Goal: Information Seeking & Learning: Learn about a topic

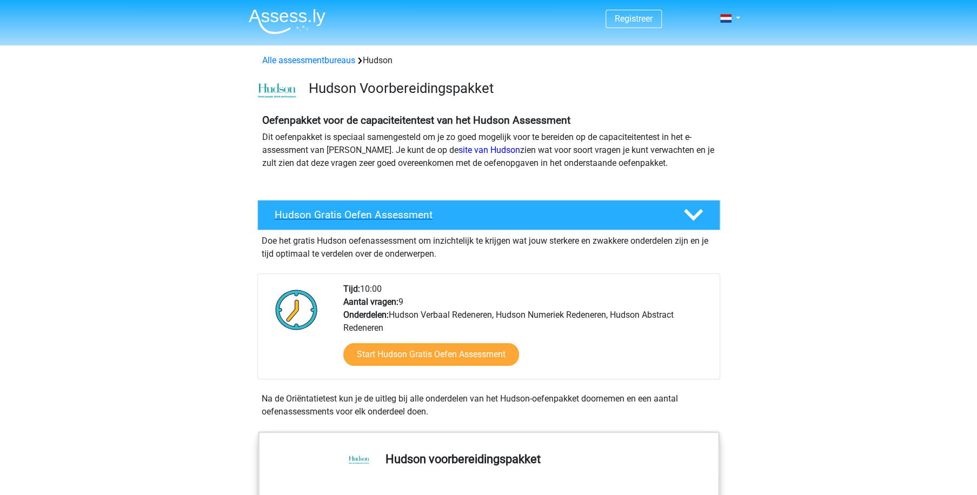
click at [320, 212] on h4 "Hudson Gratis Oefen Assessment" at bounding box center [470, 215] width 391 height 12
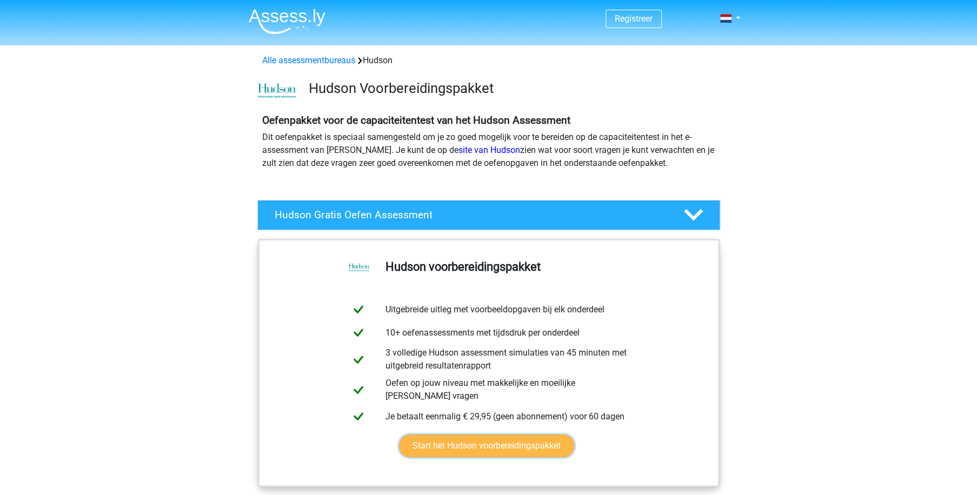
click at [519, 447] on link "Start het Hudson voorbereidingspakket" at bounding box center [486, 445] width 175 height 23
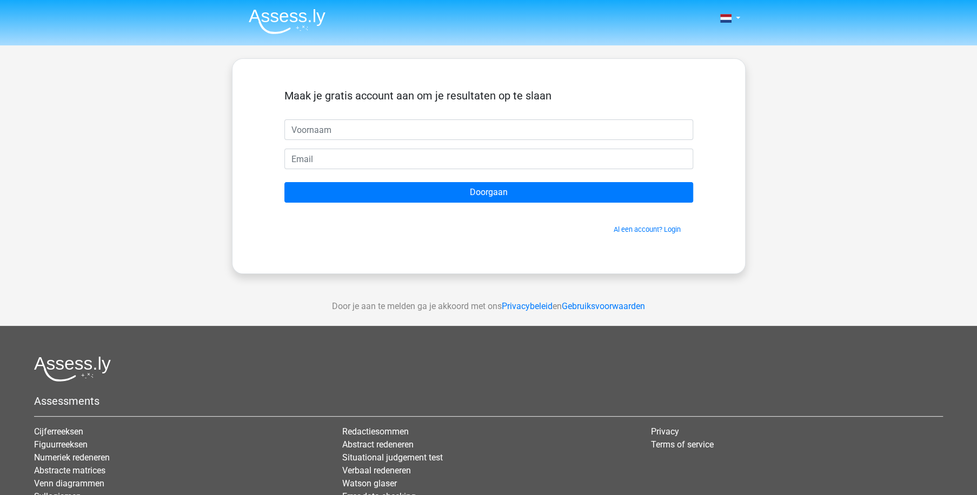
click at [113, 201] on div "Nederlands English" at bounding box center [488, 305] width 977 height 611
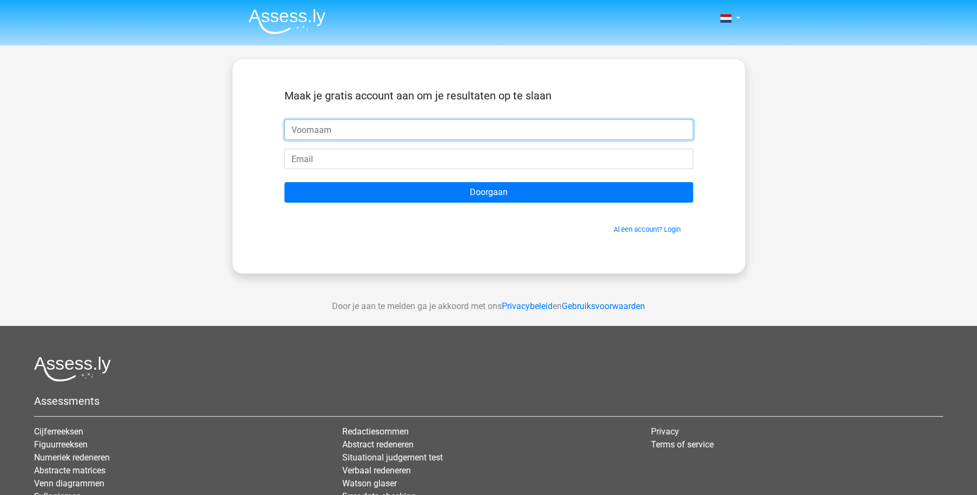
click at [378, 125] on input "text" at bounding box center [488, 129] width 409 height 21
type input "Lieven"
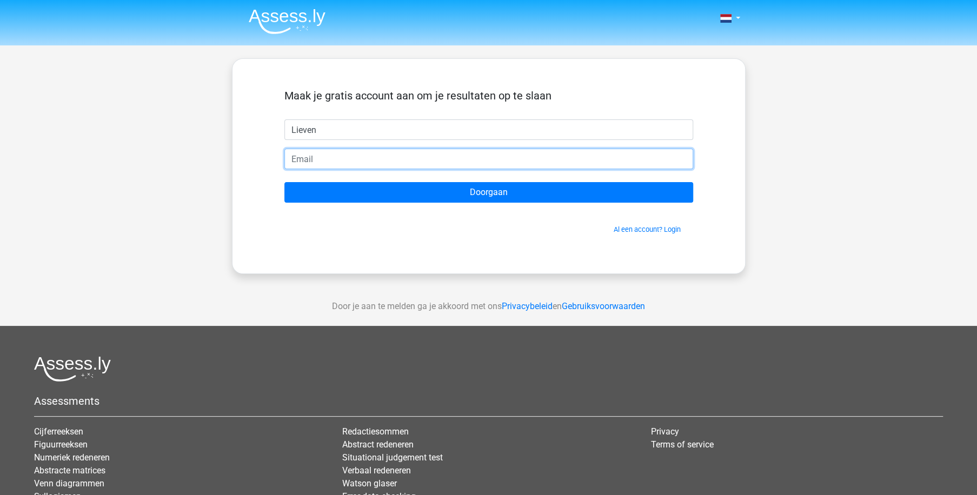
click at [344, 162] on input "email" at bounding box center [488, 159] width 409 height 21
type input "[EMAIL_ADDRESS][DOMAIN_NAME]"
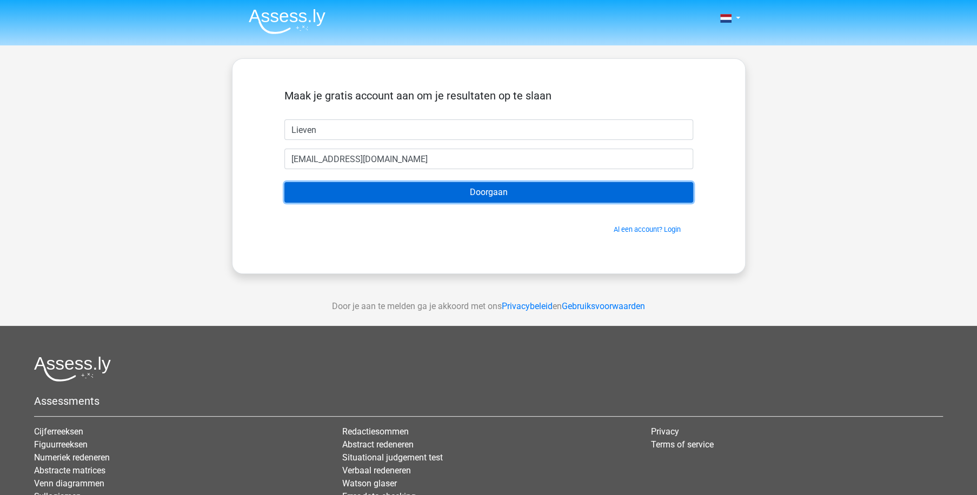
click at [497, 195] on input "Doorgaan" at bounding box center [488, 192] width 409 height 21
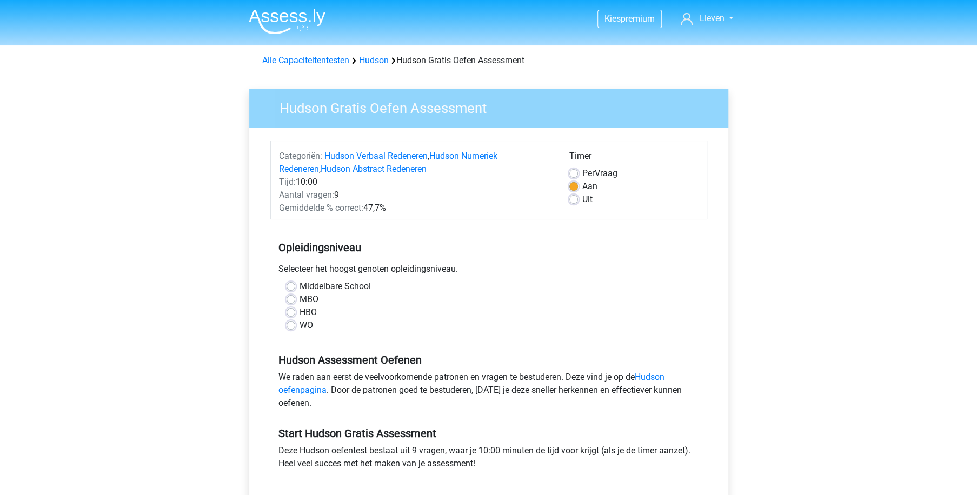
click at [299, 321] on label "WO" at bounding box center [306, 325] width 14 height 13
click at [292, 321] on input "WO" at bounding box center [290, 324] width 9 height 11
radio input "true"
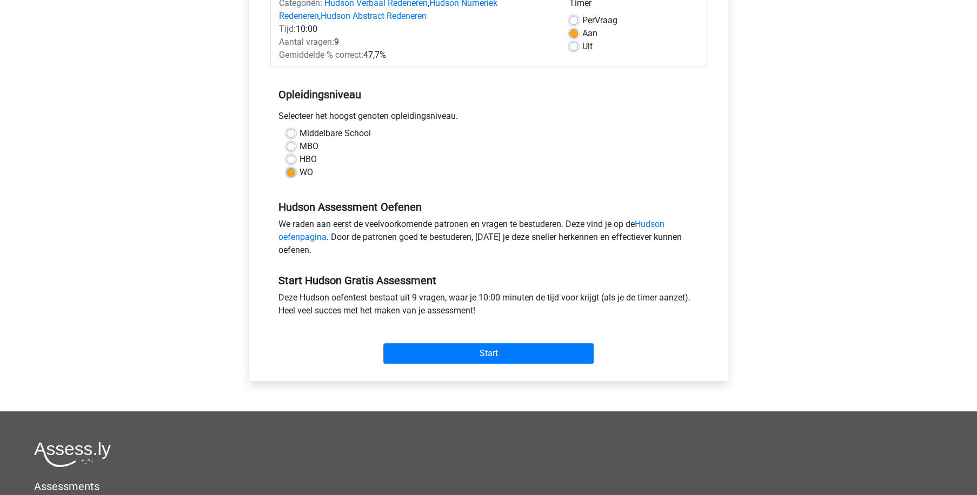
scroll to position [154, 0]
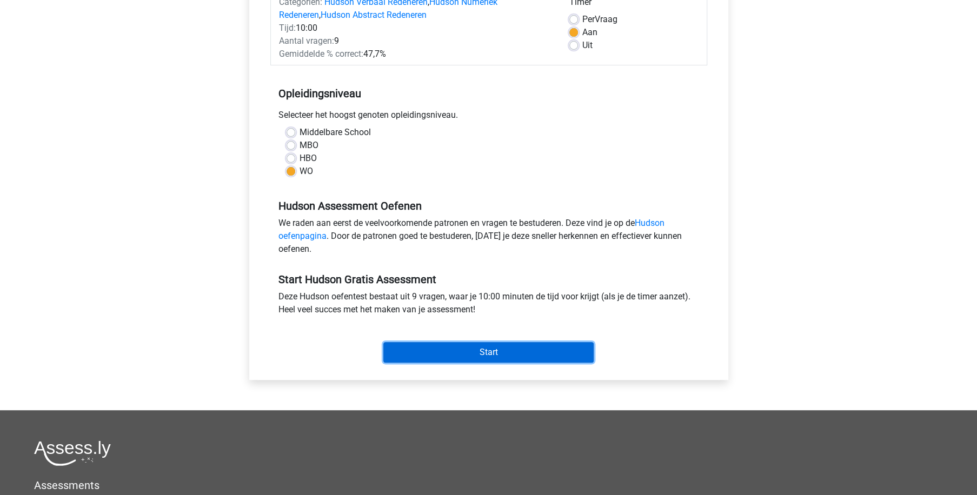
click at [487, 349] on input "Start" at bounding box center [488, 352] width 210 height 21
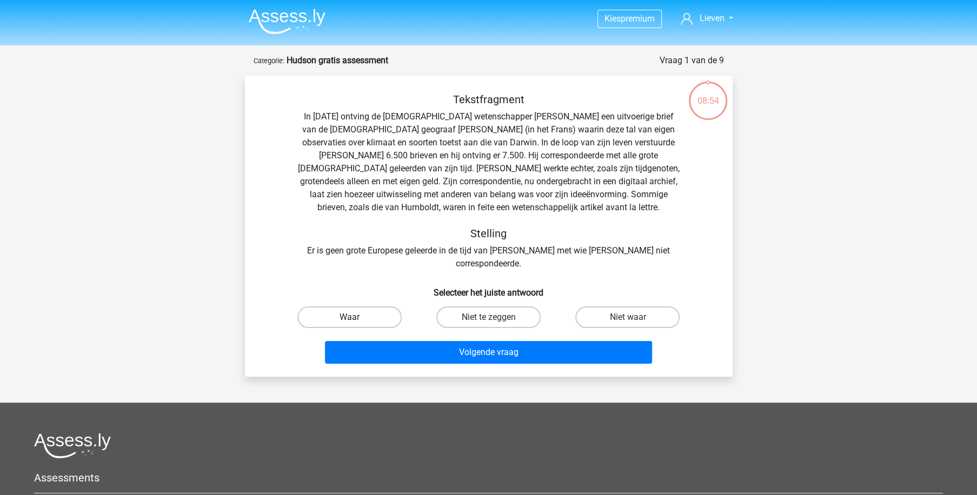
click at [359, 306] on label "Waar" at bounding box center [349, 317] width 104 height 22
click at [356, 317] on input "Waar" at bounding box center [352, 320] width 7 height 7
radio input "true"
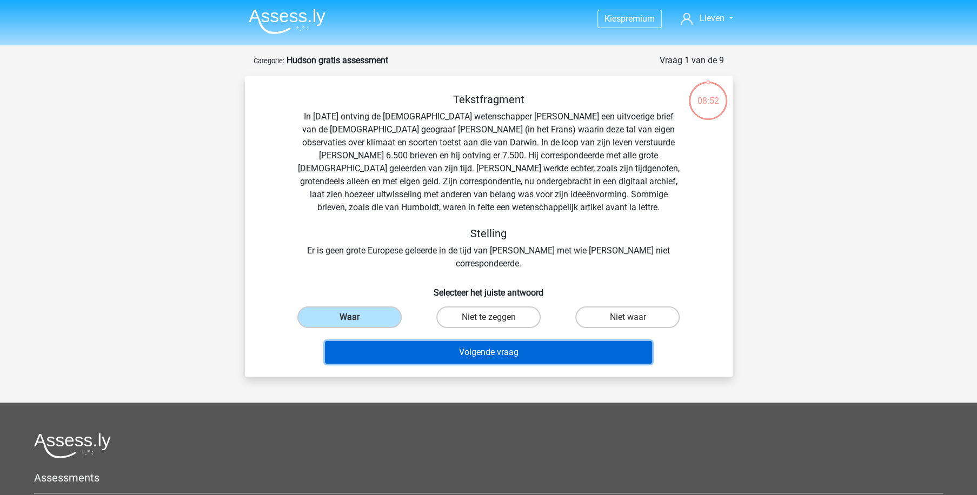
click at [465, 341] on button "Volgende vraag" at bounding box center [488, 352] width 327 height 23
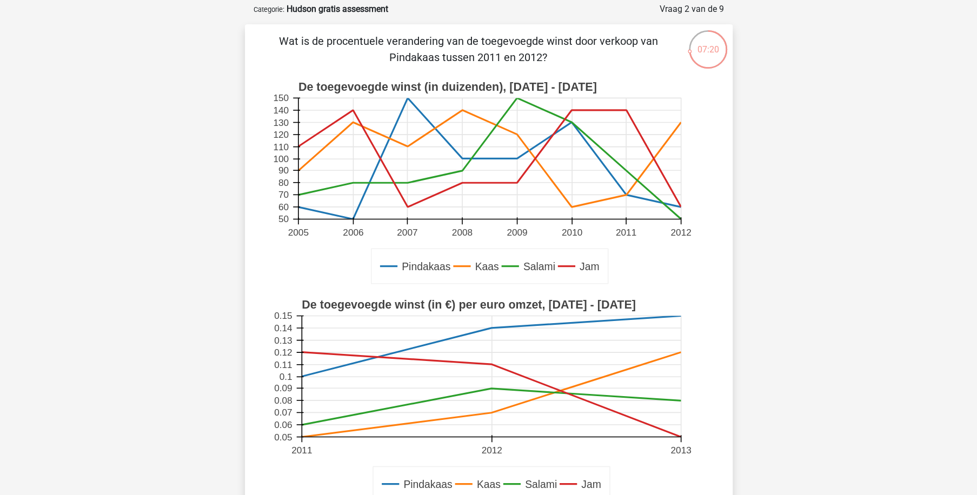
scroll to position [205, 0]
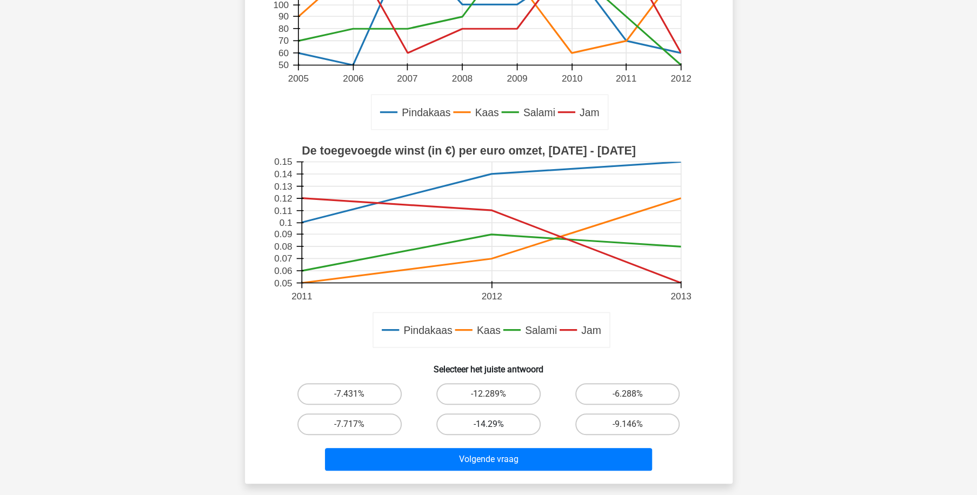
click at [498, 423] on label "-14.29%" at bounding box center [488, 424] width 104 height 22
click at [495, 424] on input "-14.29%" at bounding box center [491, 427] width 7 height 7
radio input "true"
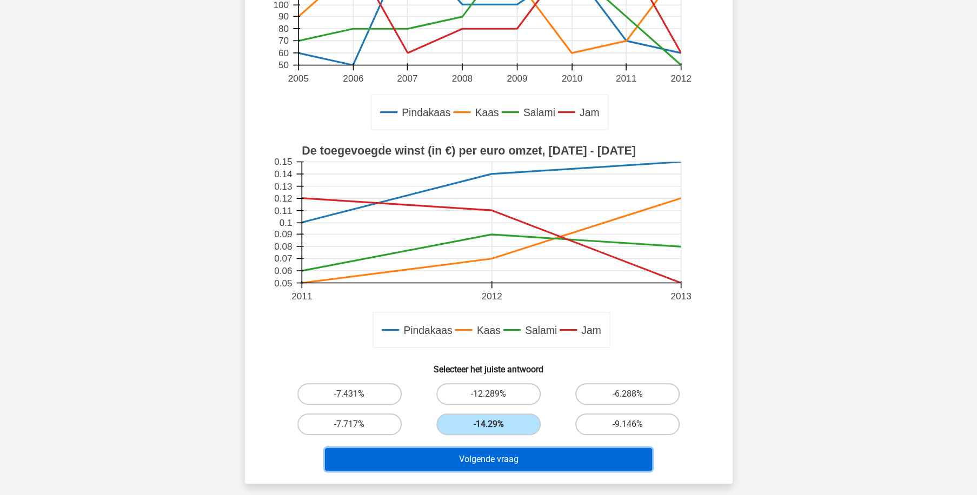
click at [518, 462] on button "Volgende vraag" at bounding box center [488, 459] width 327 height 23
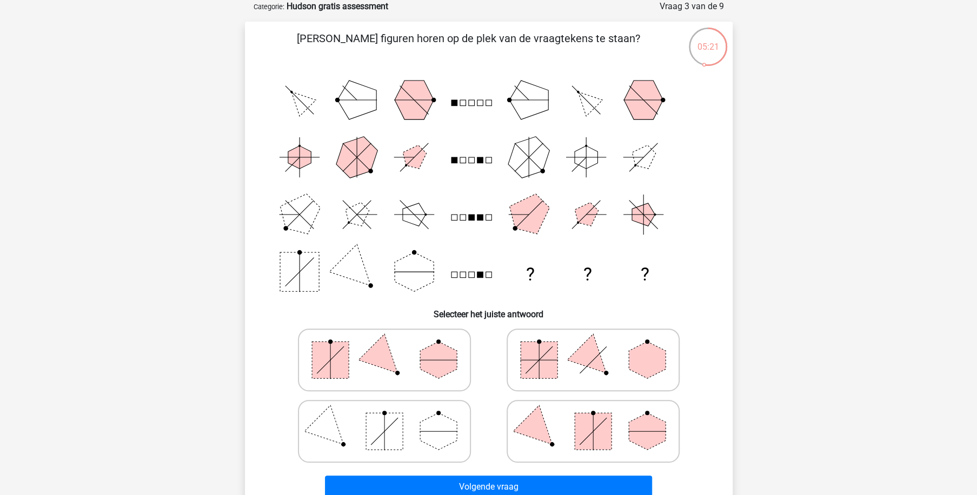
scroll to position [105, 0]
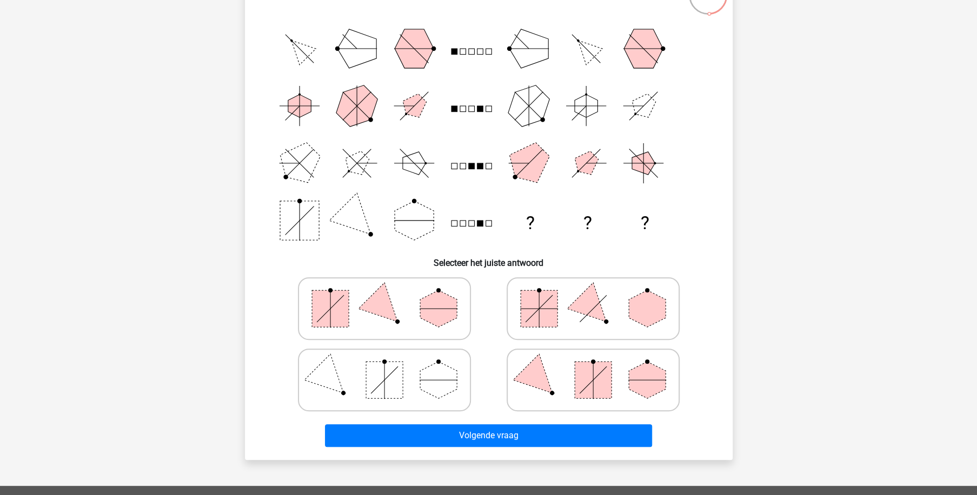
click at [385, 304] on polygon at bounding box center [384, 308] width 52 height 52
click at [385, 295] on input "radio" at bounding box center [387, 291] width 7 height 7
radio input "true"
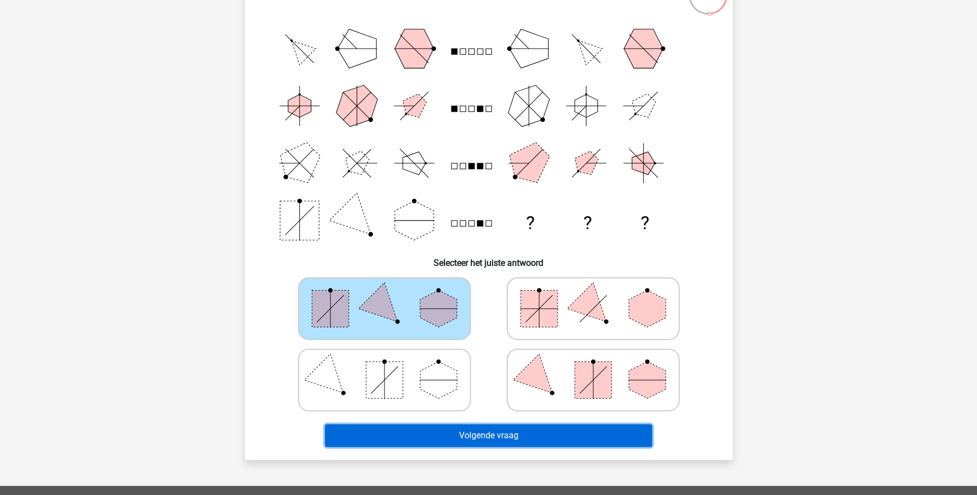
click at [499, 432] on button "Volgende vraag" at bounding box center [488, 435] width 327 height 23
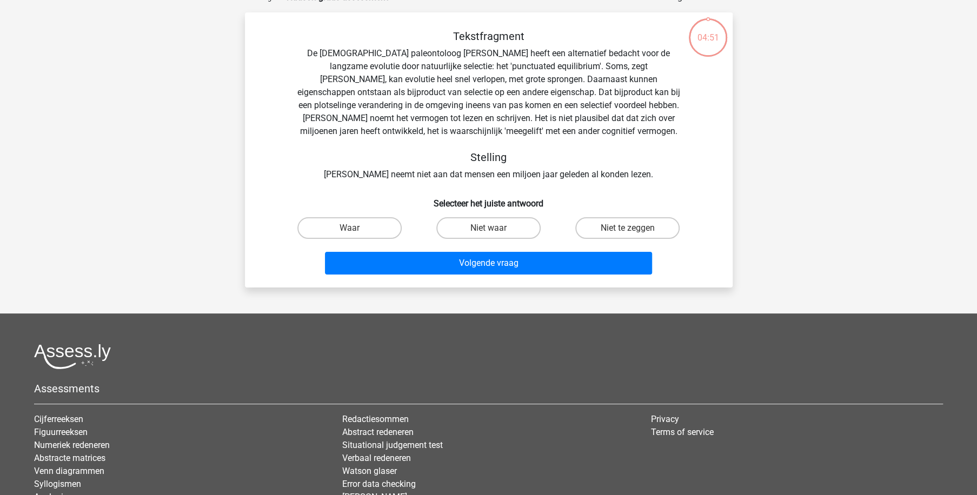
scroll to position [54, 0]
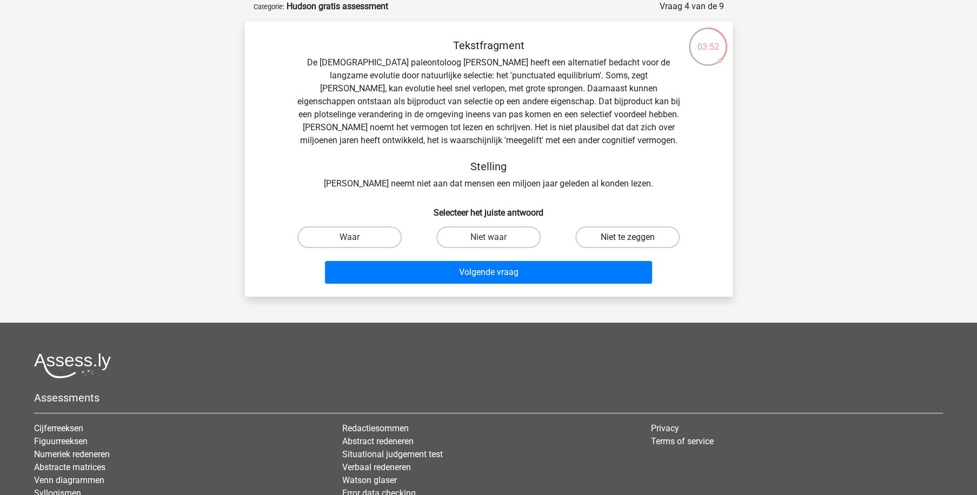
click at [620, 238] on label "Niet te zeggen" at bounding box center [627, 237] width 104 height 22
click at [627, 238] on input "Niet te zeggen" at bounding box center [630, 240] width 7 height 7
radio input "true"
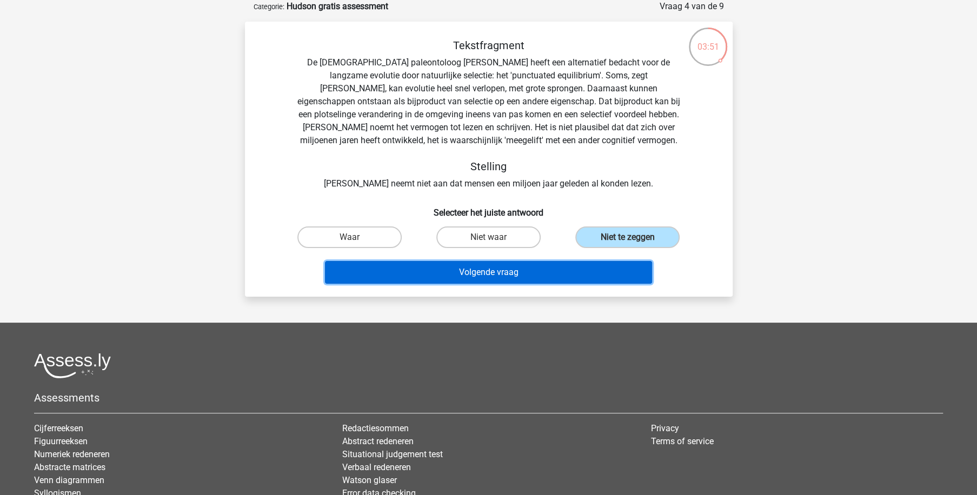
click at [564, 269] on button "Volgende vraag" at bounding box center [488, 272] width 327 height 23
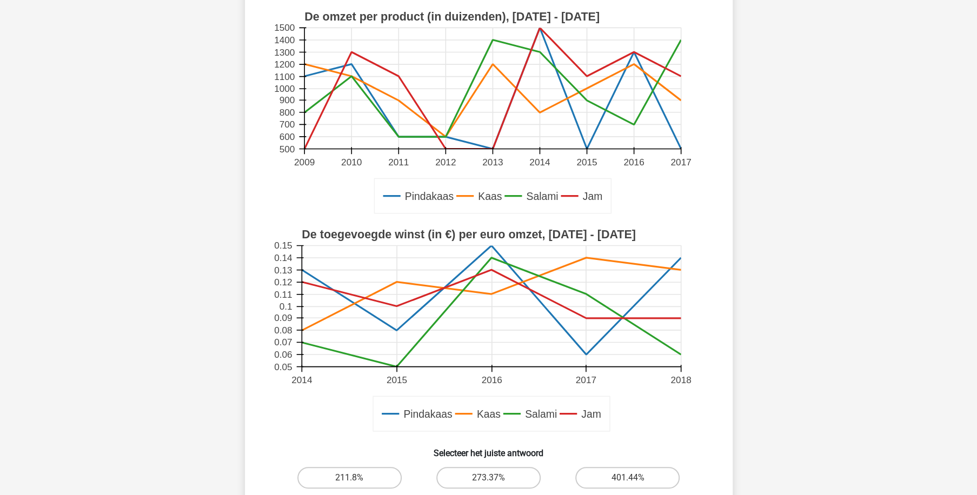
scroll to position [257, 0]
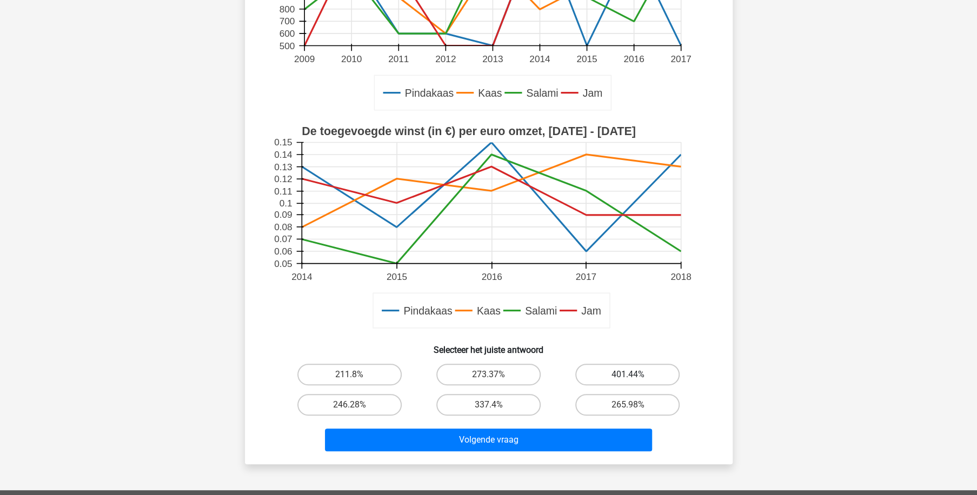
click at [617, 371] on label "401.44%" at bounding box center [627, 375] width 104 height 22
click at [627, 374] on input "401.44%" at bounding box center [630, 377] width 7 height 7
radio input "true"
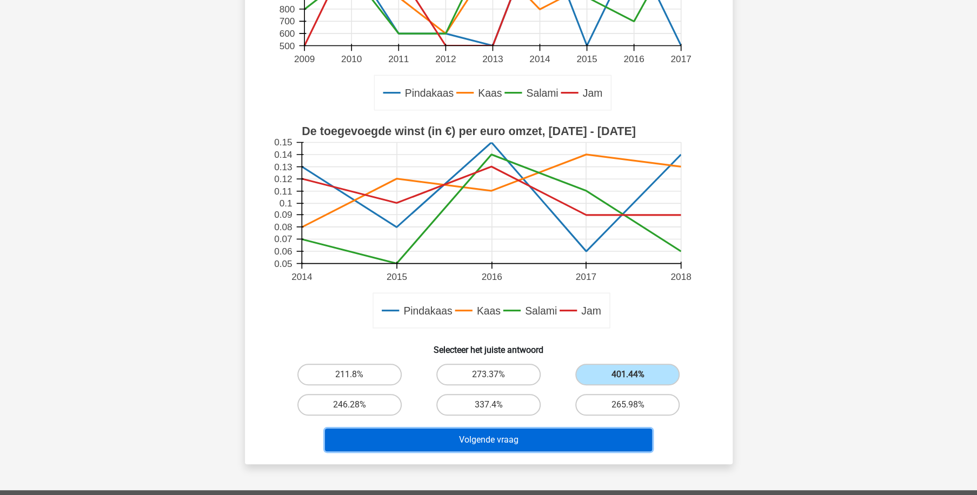
click at [582, 436] on button "Volgende vraag" at bounding box center [488, 440] width 327 height 23
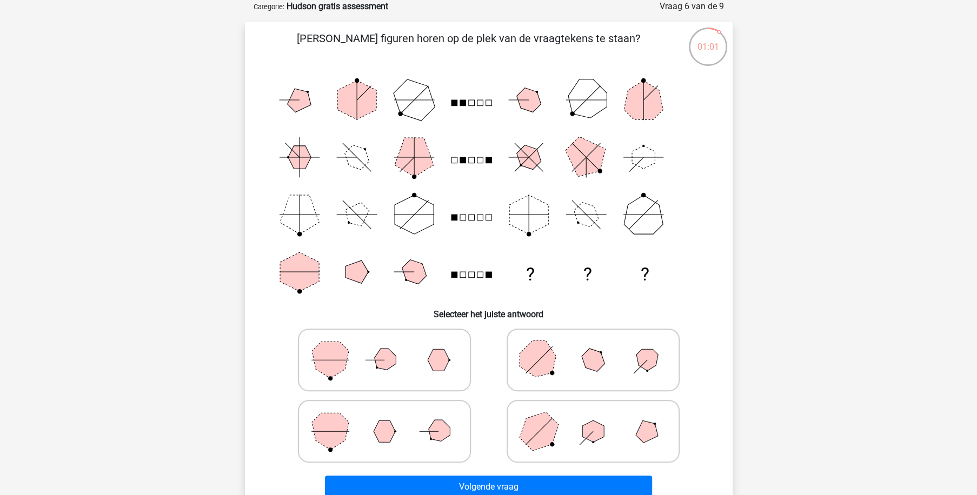
scroll to position [105, 0]
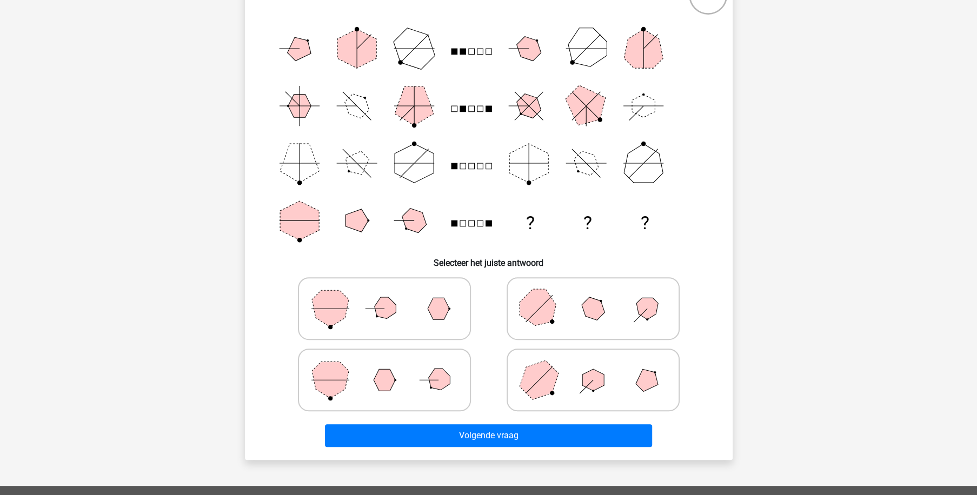
click at [550, 385] on polygon at bounding box center [538, 379] width 52 height 52
click at [593, 366] on input "radio" at bounding box center [596, 362] width 7 height 7
radio input "true"
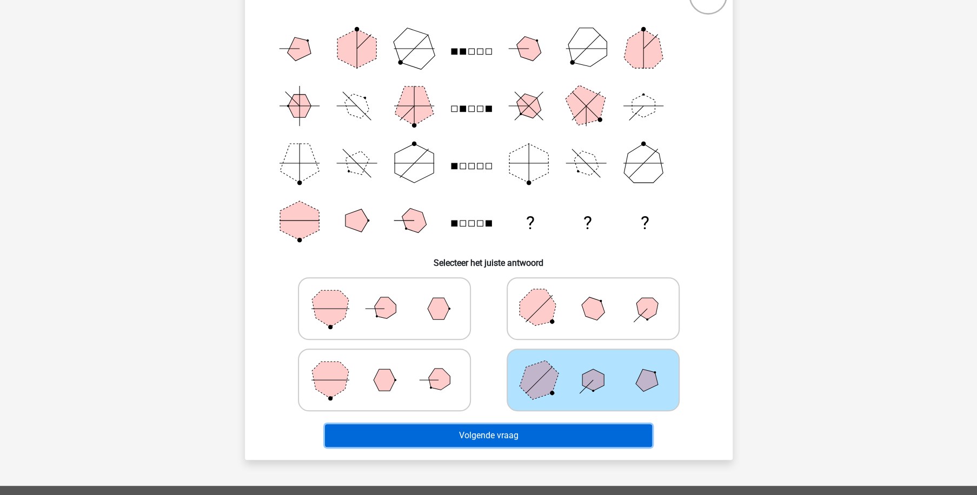
click at [552, 437] on button "Volgende vraag" at bounding box center [488, 435] width 327 height 23
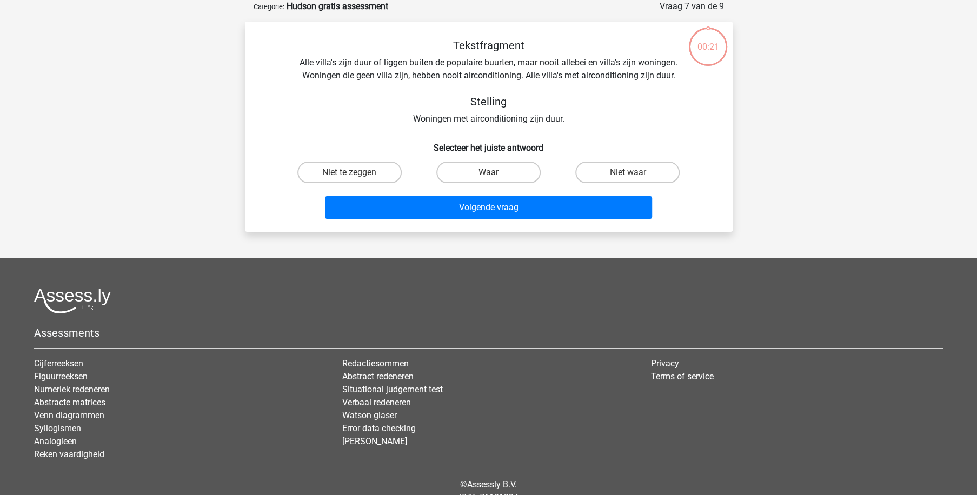
scroll to position [54, 0]
click at [607, 171] on label "Niet waar" at bounding box center [627, 173] width 104 height 22
click at [627, 172] on input "Niet waar" at bounding box center [630, 175] width 7 height 7
radio input "true"
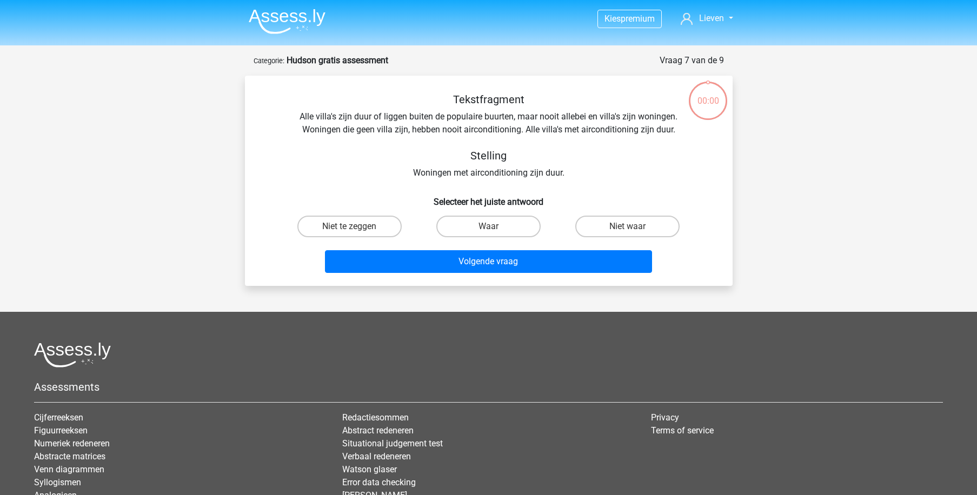
scroll to position [54, 0]
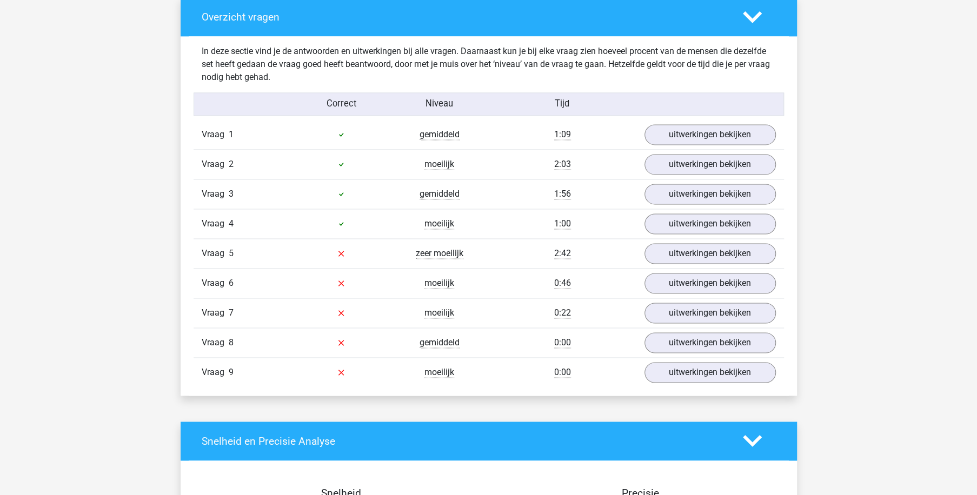
scroll to position [1081, 0]
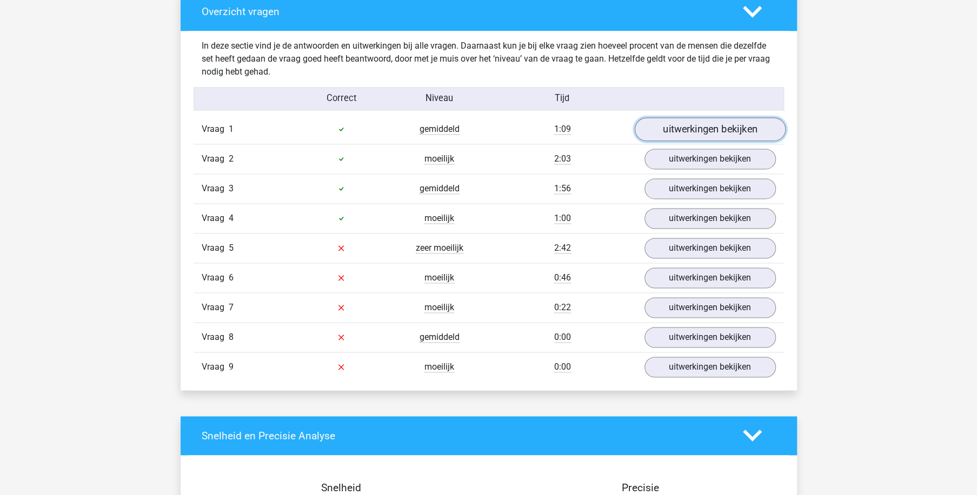
click at [701, 129] on link "uitwerkingen bekijken" at bounding box center [709, 129] width 151 height 24
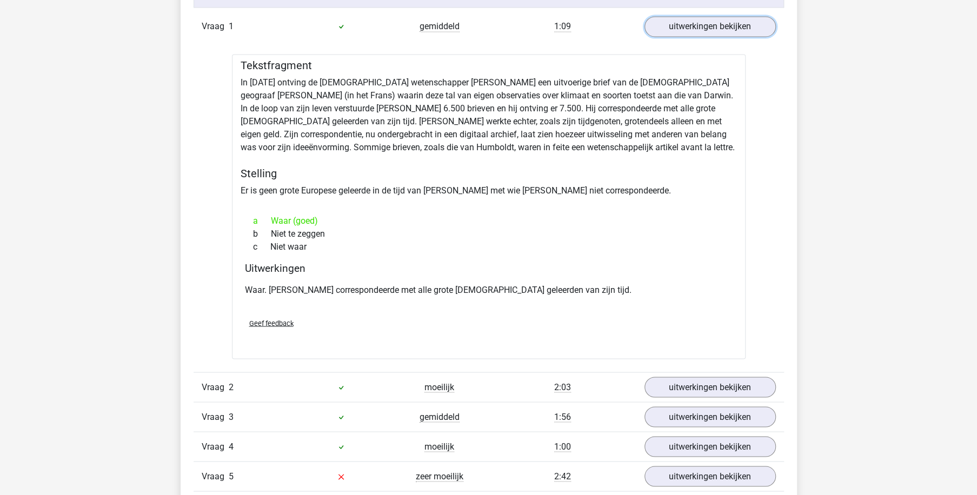
scroll to position [1286, 0]
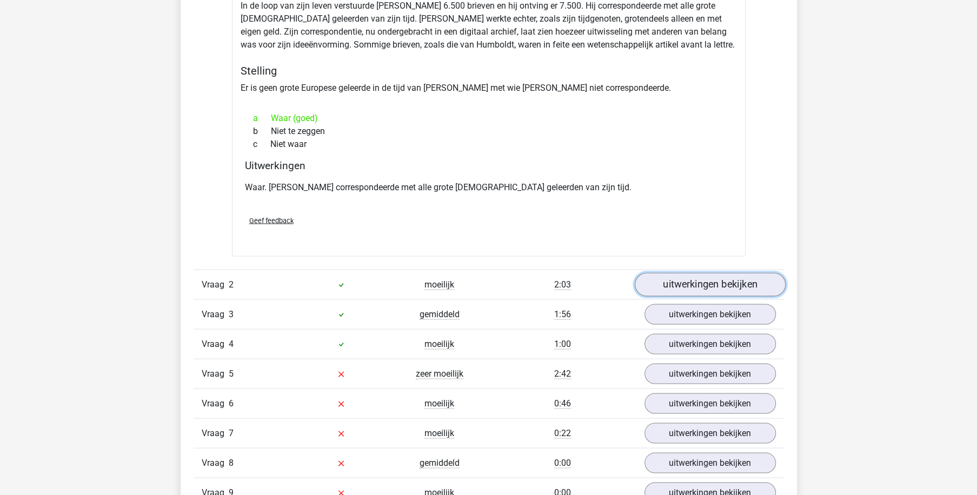
click at [666, 279] on link "uitwerkingen bekijken" at bounding box center [709, 284] width 151 height 24
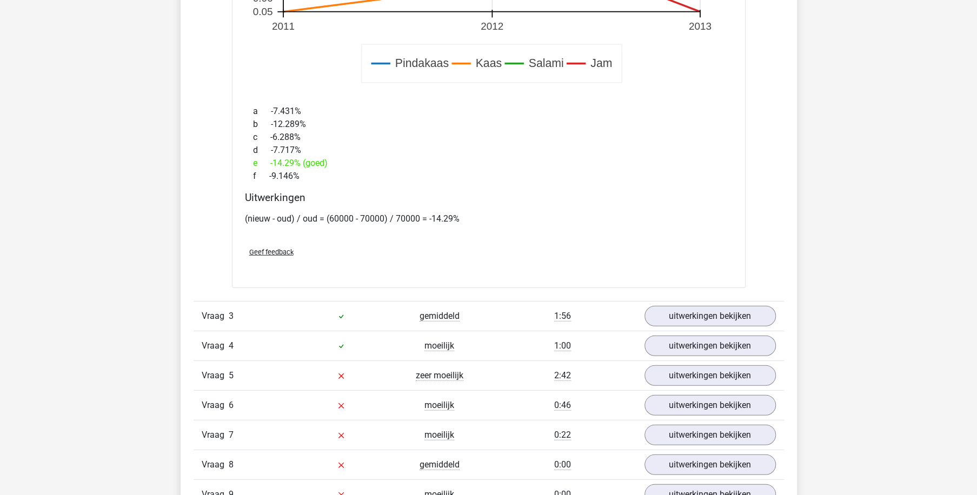
scroll to position [2110, 0]
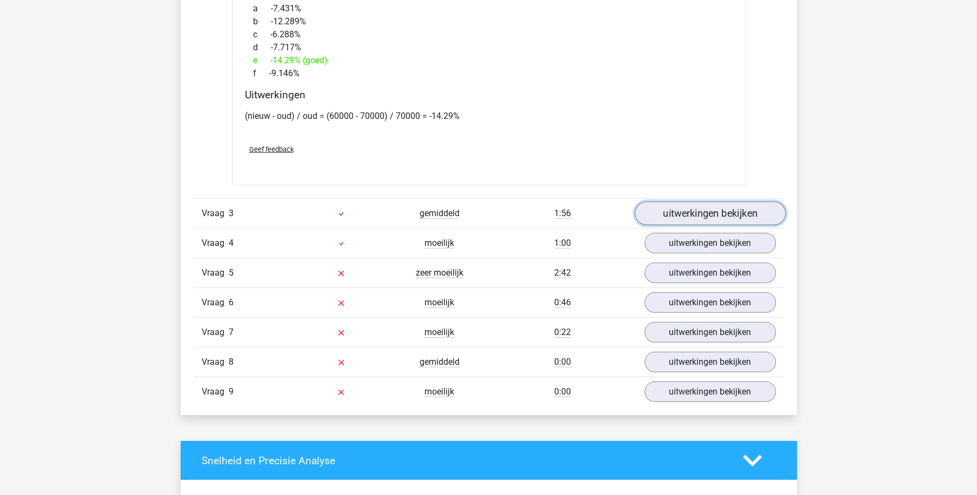
click at [691, 210] on link "uitwerkingen bekijken" at bounding box center [709, 214] width 151 height 24
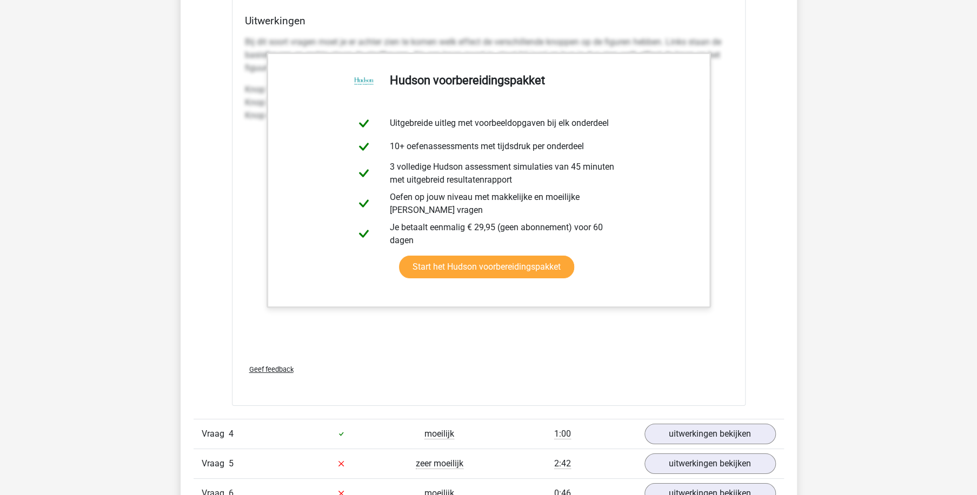
scroll to position [2933, 0]
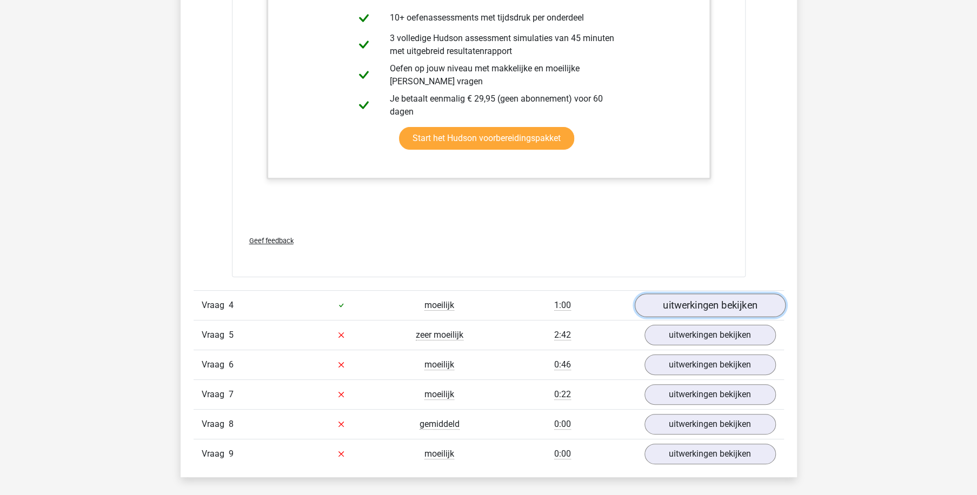
click at [684, 306] on link "uitwerkingen bekijken" at bounding box center [709, 305] width 151 height 24
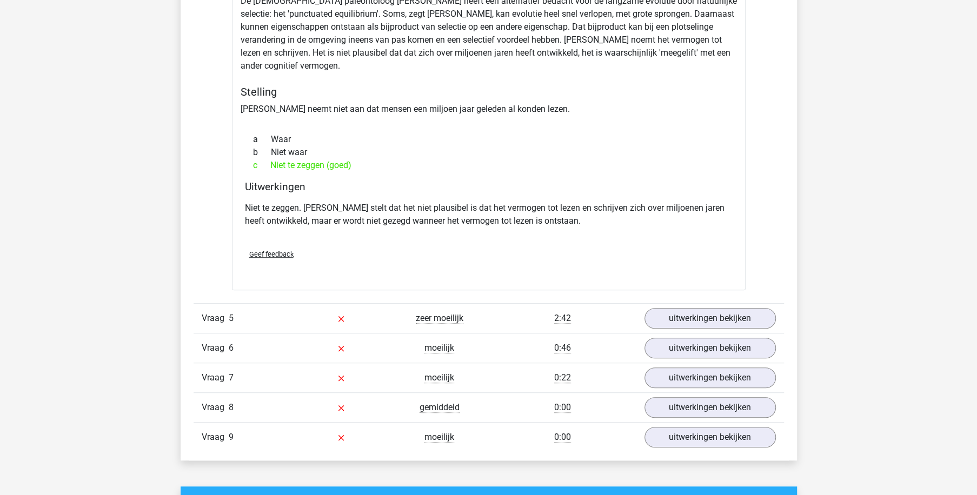
scroll to position [3551, 0]
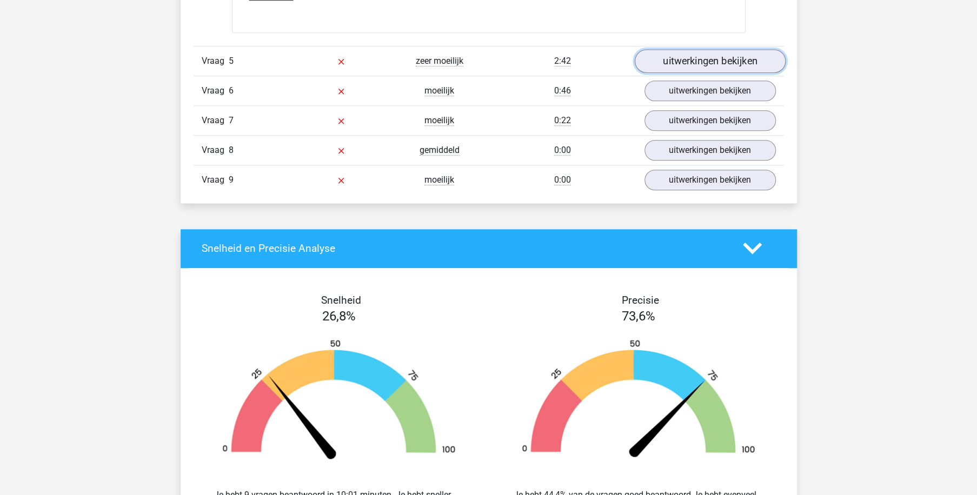
click at [705, 58] on link "uitwerkingen bekijken" at bounding box center [709, 61] width 151 height 24
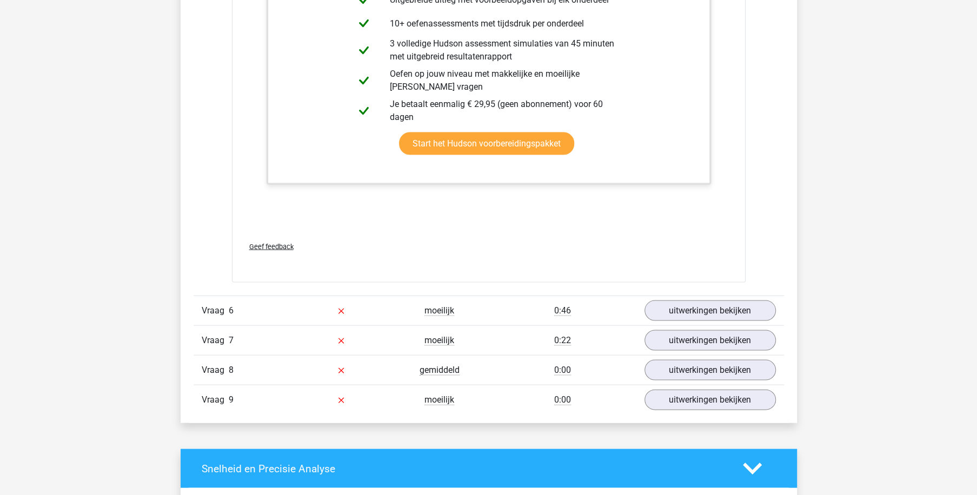
scroll to position [4529, 0]
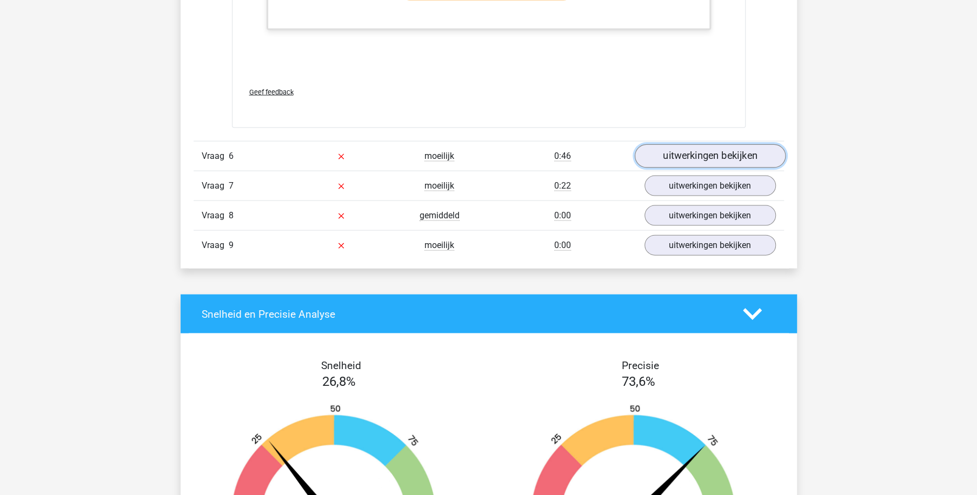
click at [699, 156] on link "uitwerkingen bekijken" at bounding box center [709, 156] width 151 height 24
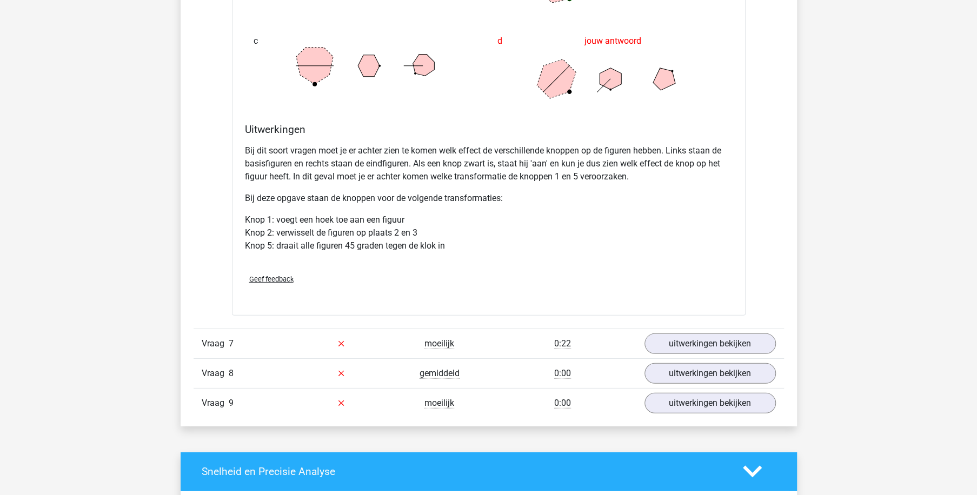
scroll to position [5146, 0]
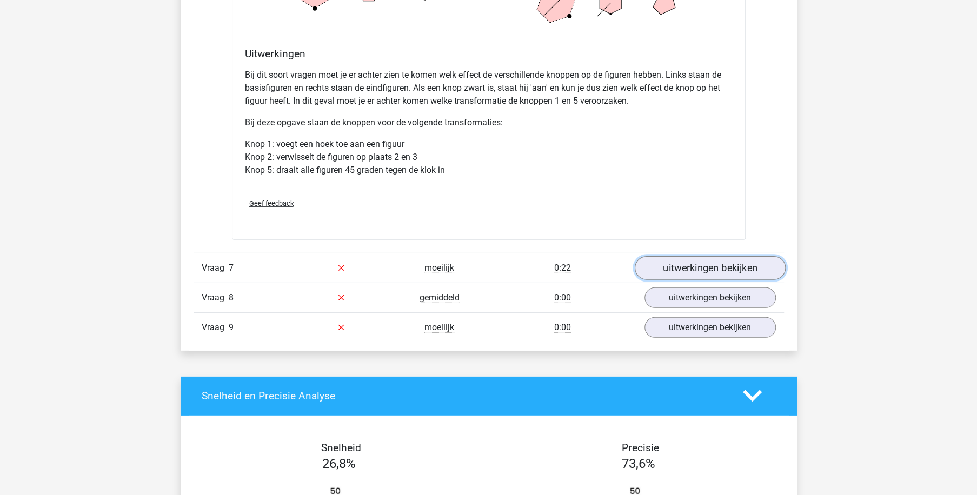
click at [691, 264] on link "uitwerkingen bekijken" at bounding box center [709, 268] width 151 height 24
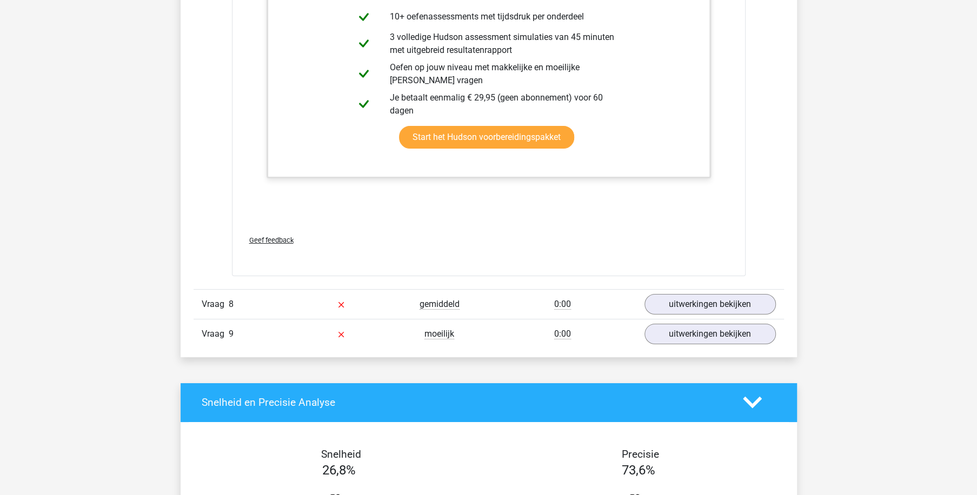
scroll to position [5455, 0]
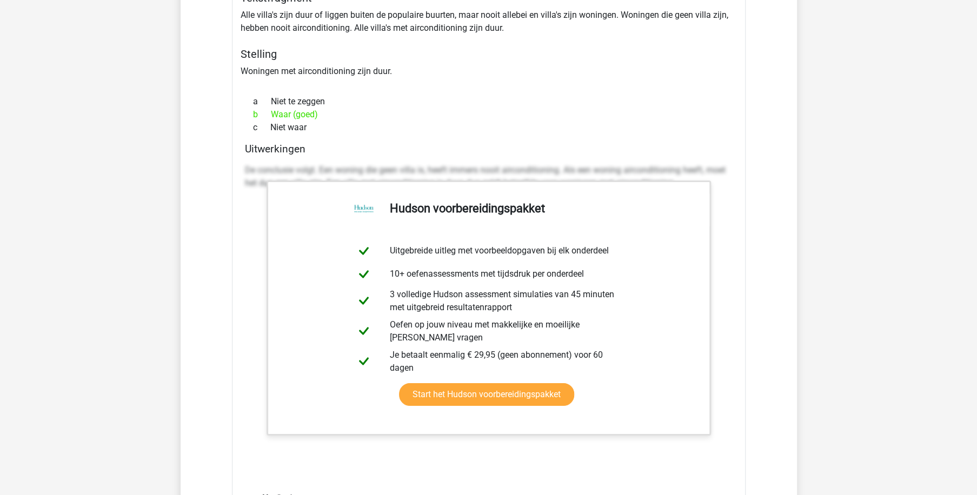
click at [721, 291] on div "De conclusie volgt. Een woning die geen villa is, heeft immers nooit airconditi…" at bounding box center [488, 321] width 487 height 324
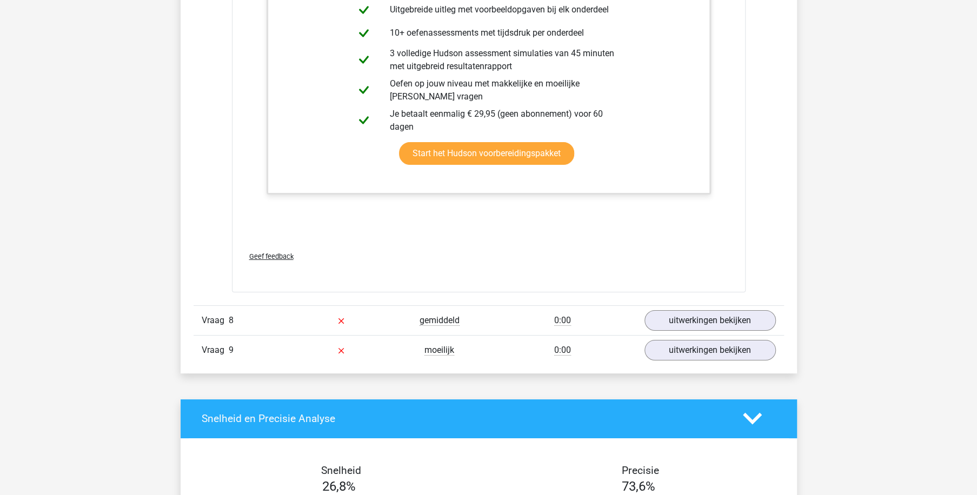
scroll to position [5713, 0]
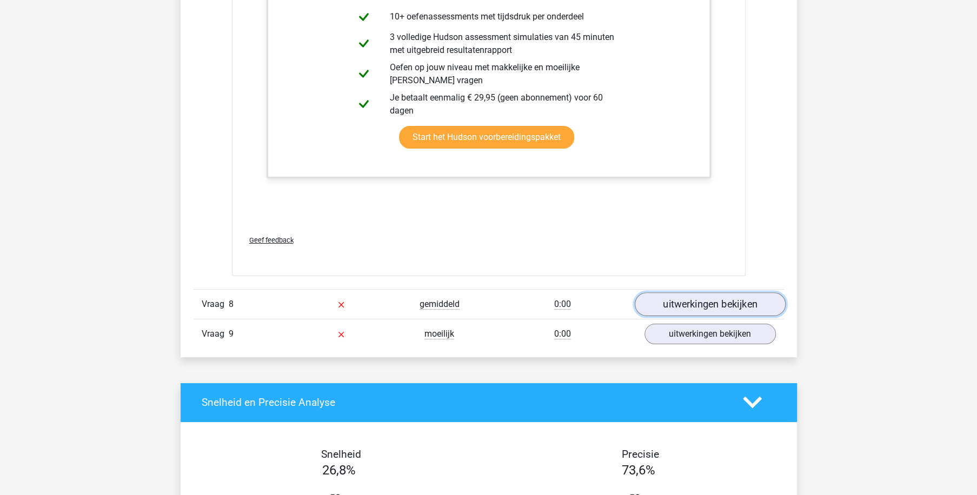
click at [698, 307] on link "uitwerkingen bekijken" at bounding box center [709, 304] width 151 height 24
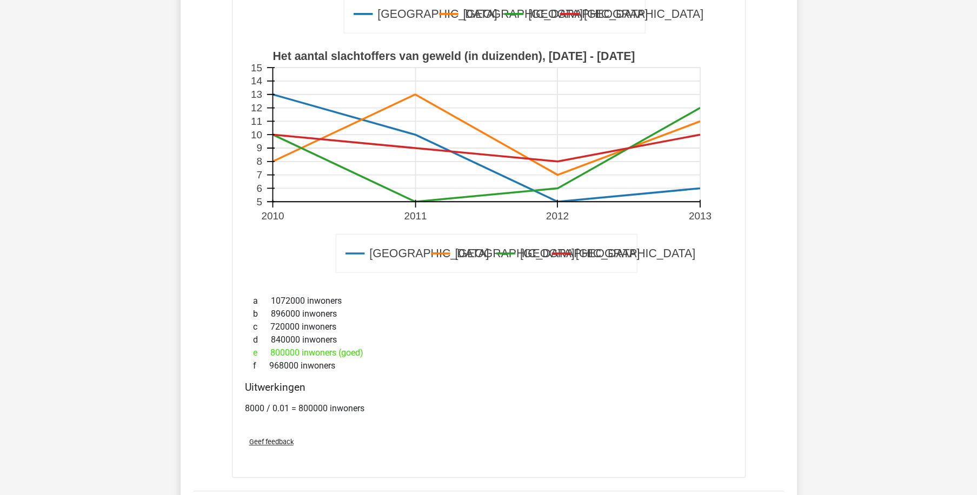
scroll to position [6330, 0]
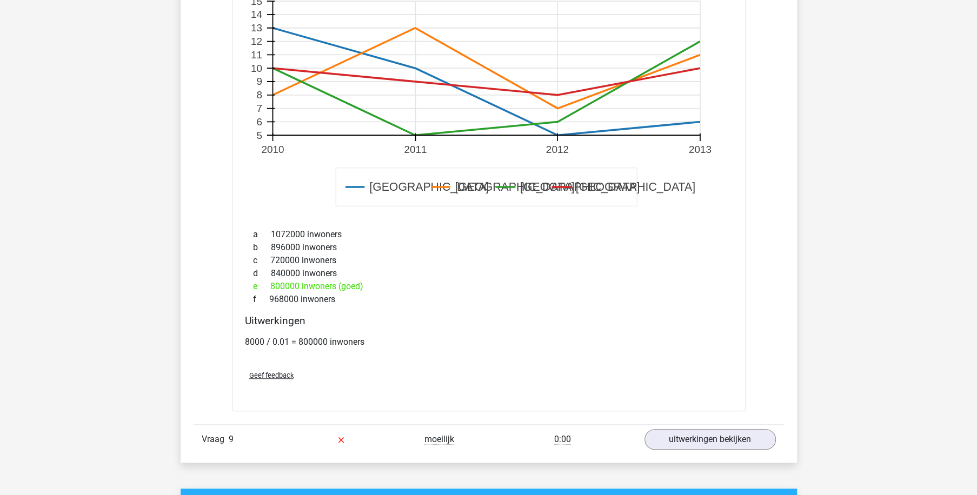
click at [270, 373] on span "Geef feedback" at bounding box center [271, 375] width 44 height 8
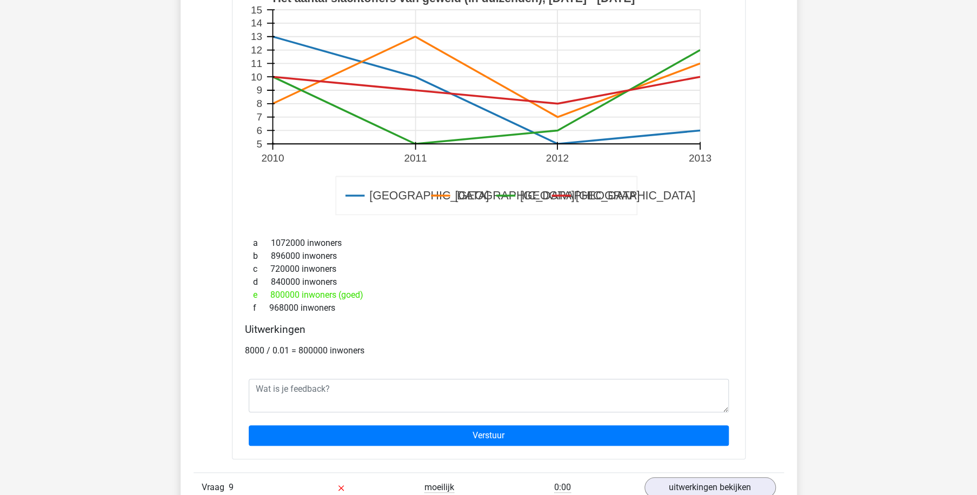
scroll to position [6382, 0]
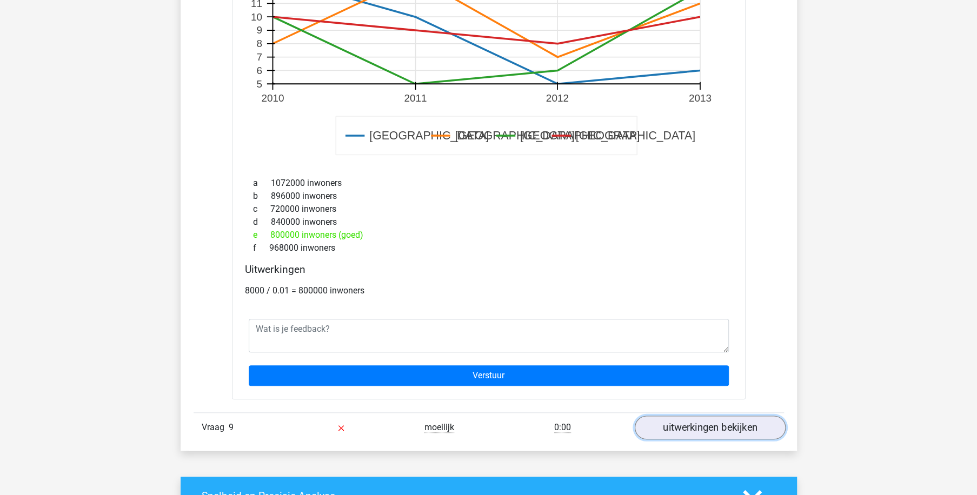
click at [703, 420] on link "uitwerkingen bekijken" at bounding box center [709, 428] width 151 height 24
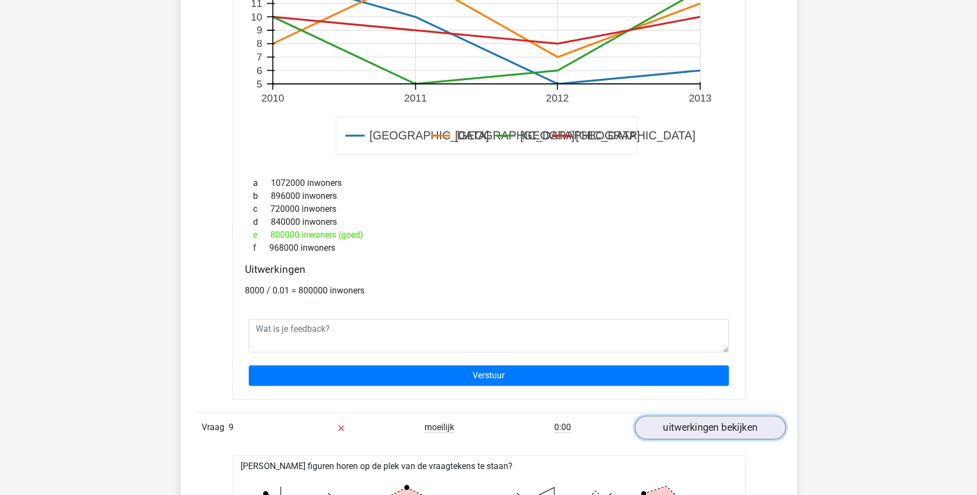
click at [683, 418] on link "uitwerkingen bekijken" at bounding box center [709, 428] width 151 height 24
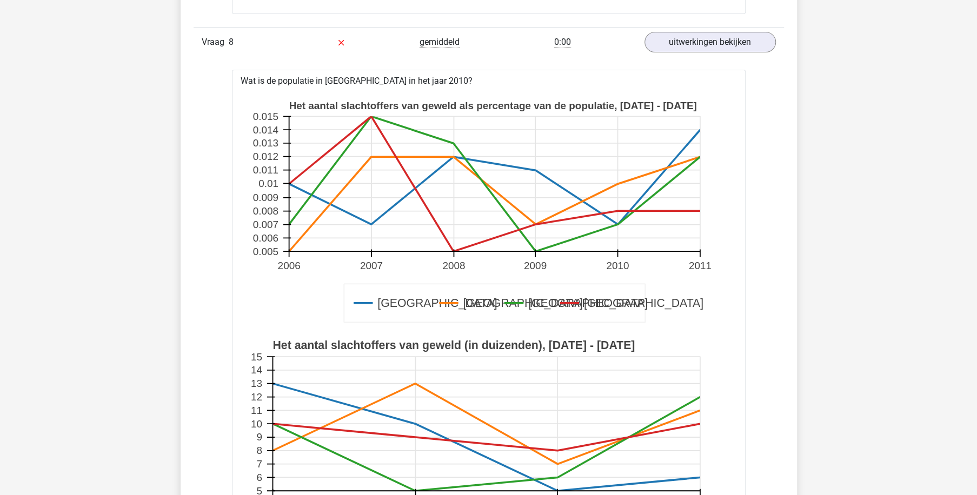
scroll to position [5918, 0]
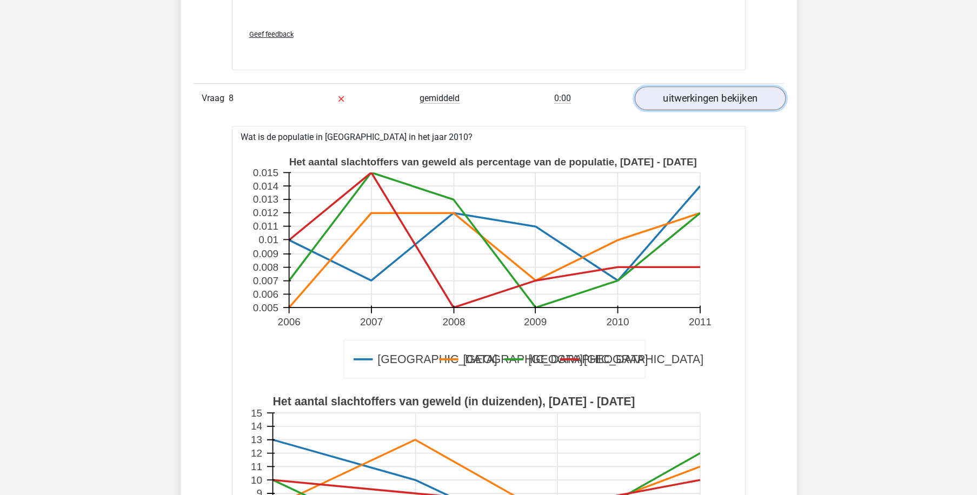
click at [700, 97] on link "uitwerkingen bekijken" at bounding box center [709, 98] width 151 height 24
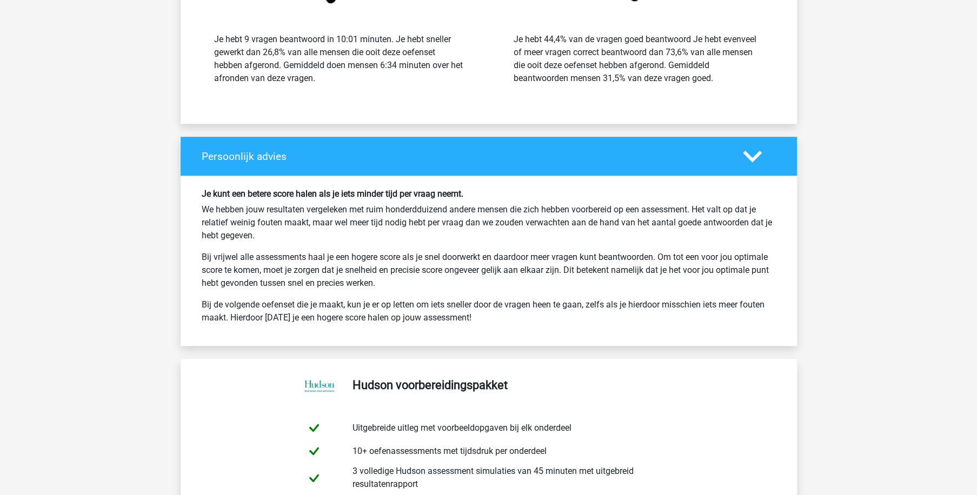
scroll to position [6227, 0]
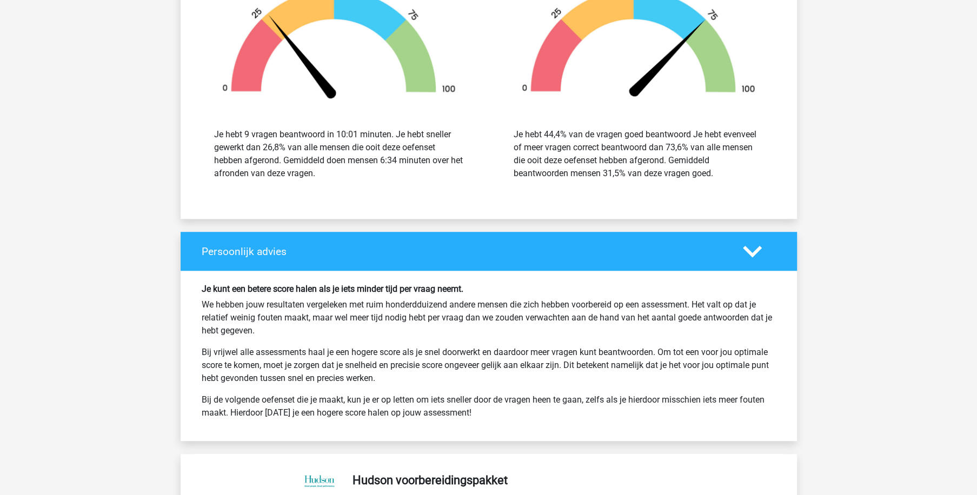
click at [748, 248] on polygon at bounding box center [752, 251] width 19 height 12
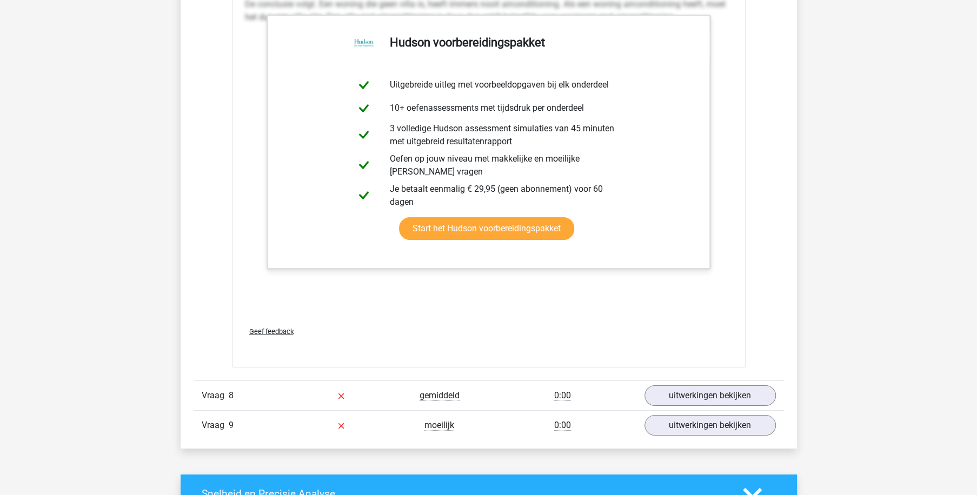
scroll to position [5713, 0]
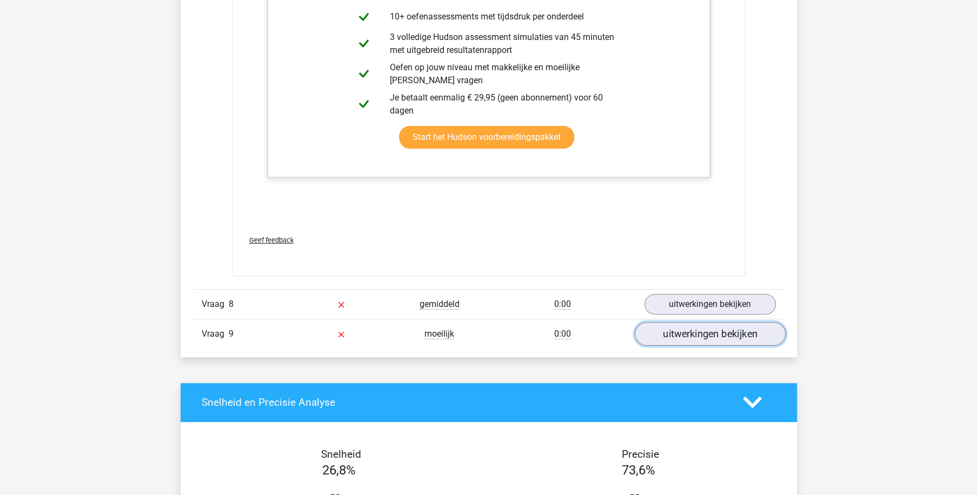
click at [682, 328] on link "uitwerkingen bekijken" at bounding box center [709, 334] width 151 height 24
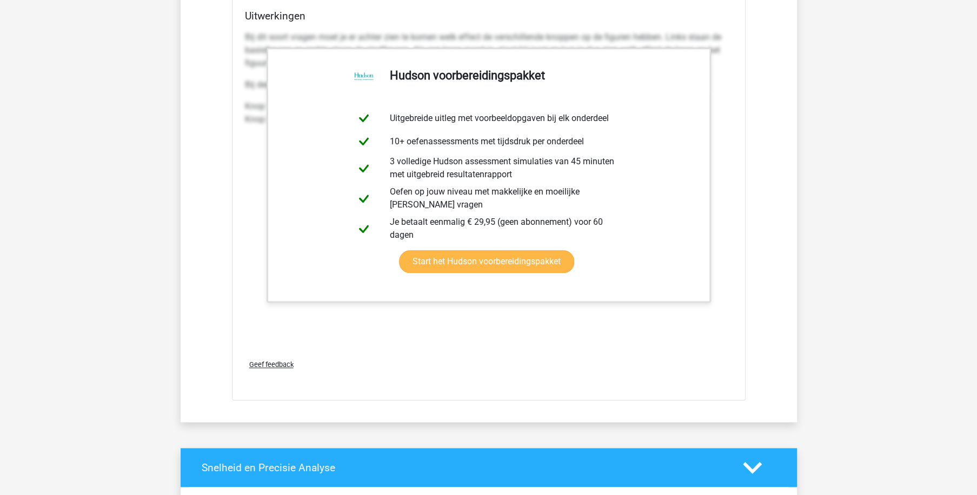
scroll to position [6433, 0]
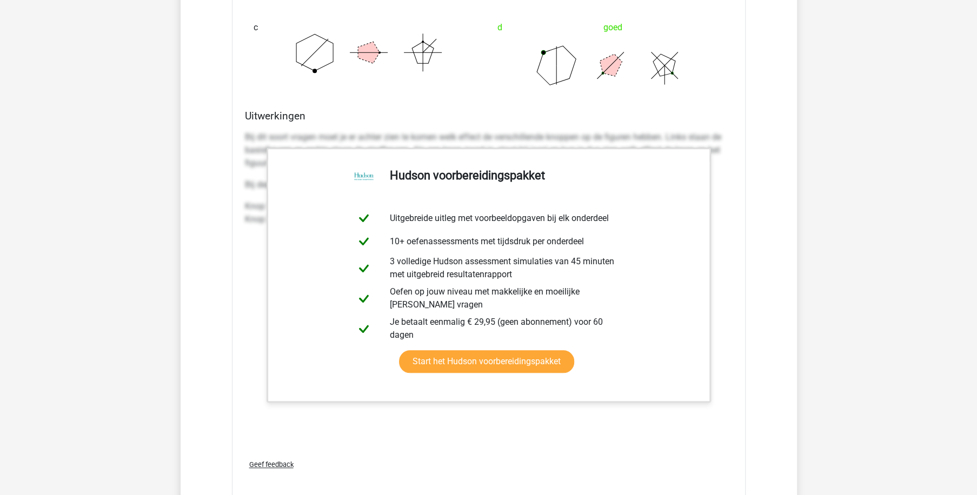
click at [383, 110] on h4 "Uitwerkingen" at bounding box center [488, 116] width 487 height 12
click at [252, 228] on div "Bij dit soort vragen moet je er achter zien te komen welk effect de verschillen…" at bounding box center [488, 182] width 487 height 112
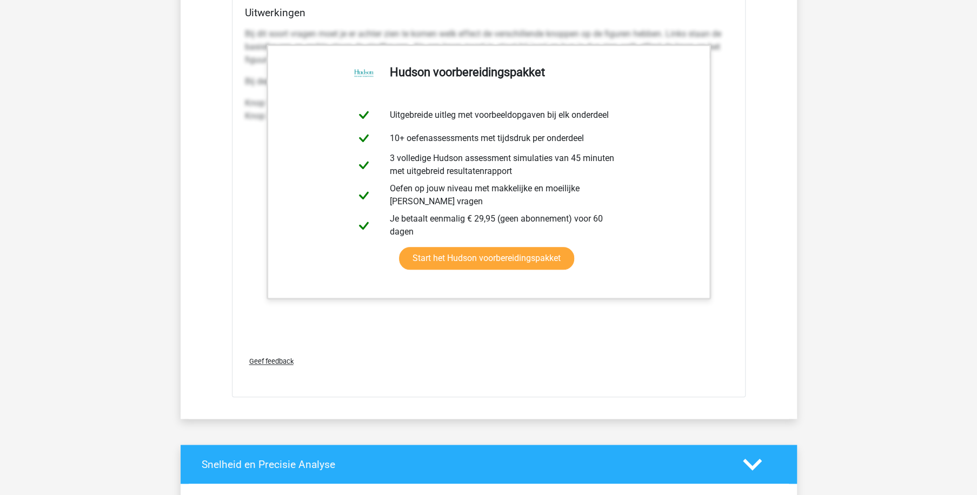
scroll to position [6124, 0]
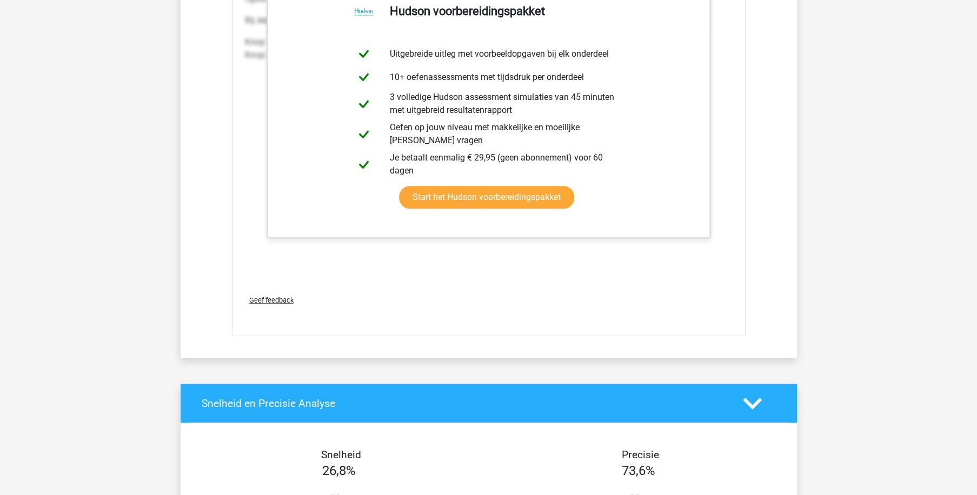
scroll to position [6587, 0]
